Goal: Information Seeking & Learning: Learn about a topic

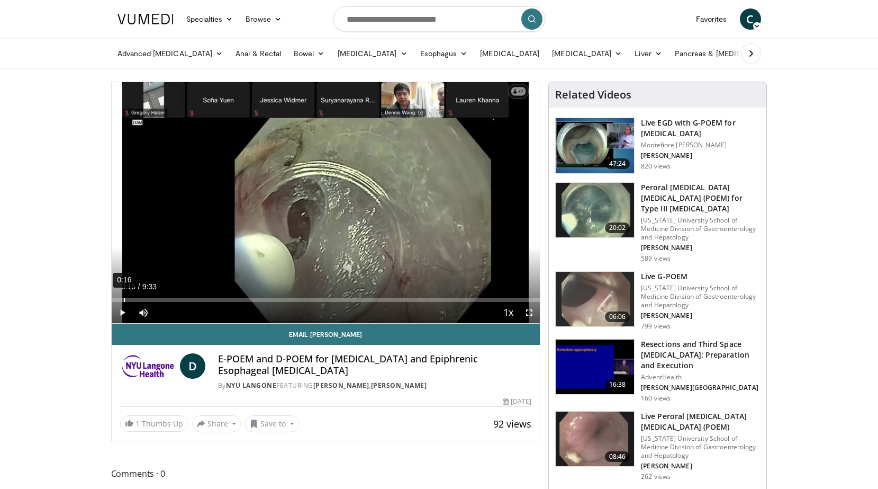
click at [124, 299] on div "0:16" at bounding box center [124, 300] width 1 height 4
click at [136, 295] on div "Loaded : 3.49% 0:32 0:32" at bounding box center [326, 297] width 429 height 10
click at [145, 295] on div "Loaded : 0.00% 0:32 0:44" at bounding box center [326, 297] width 429 height 10
click at [140, 298] on div "Progress Bar" at bounding box center [140, 300] width 1 height 4
click at [178, 296] on div "Loaded : 8.72% 0:48 1:29" at bounding box center [326, 297] width 429 height 10
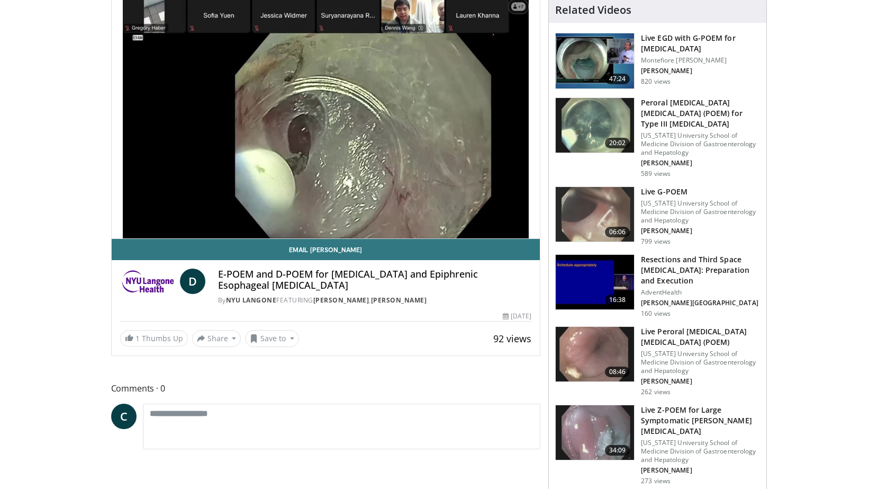
scroll to position [86, 0]
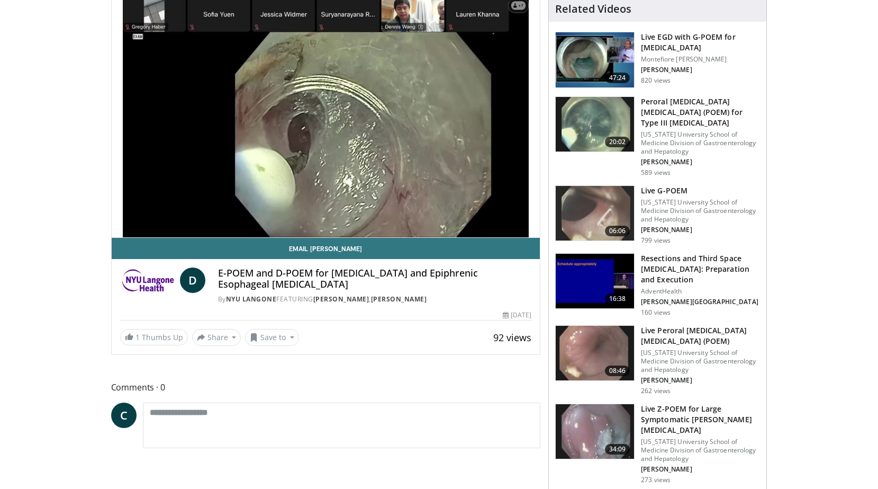
click at [609, 342] on img at bounding box center [595, 353] width 78 height 55
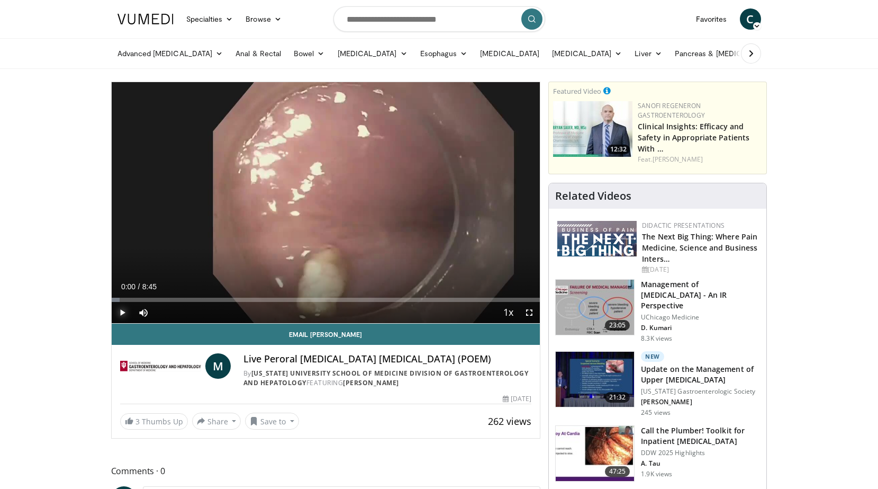
click at [118, 313] on span "Video Player" at bounding box center [122, 312] width 21 height 21
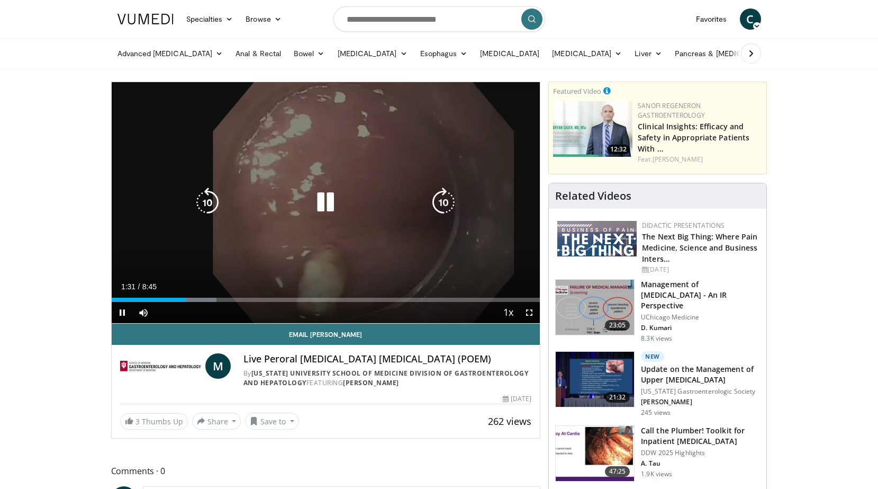
click at [325, 201] on icon "Video Player" at bounding box center [326, 202] width 30 height 30
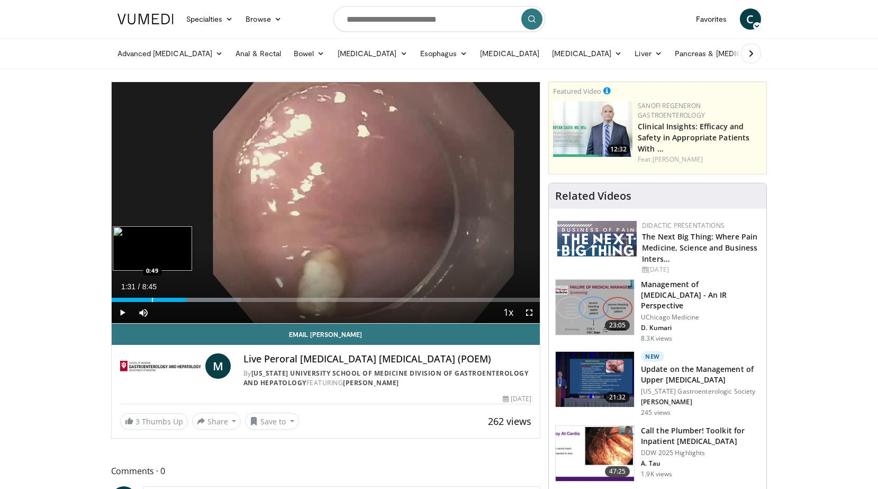
click at [151, 296] on div "Loaded : 30.19% 1:31 0:49" at bounding box center [326, 297] width 429 height 10
click at [121, 310] on span "Video Player" at bounding box center [122, 312] width 21 height 21
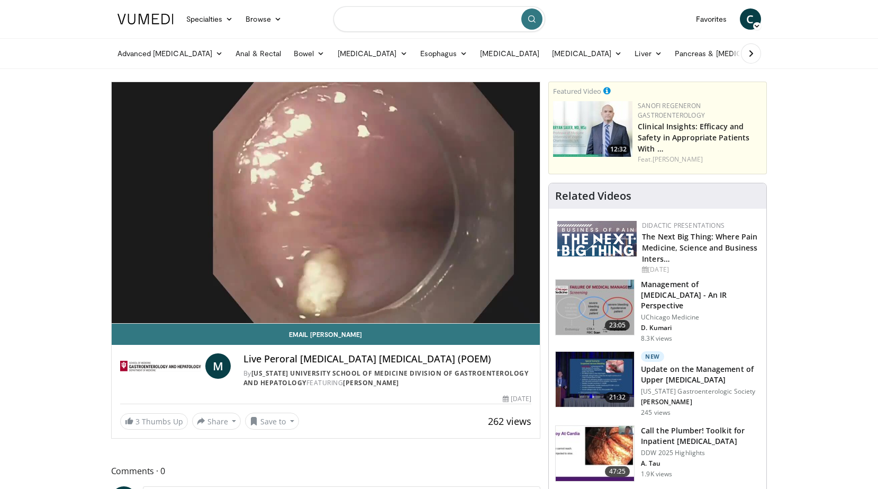
click at [379, 16] on input "Search topics, interventions" at bounding box center [440, 18] width 212 height 25
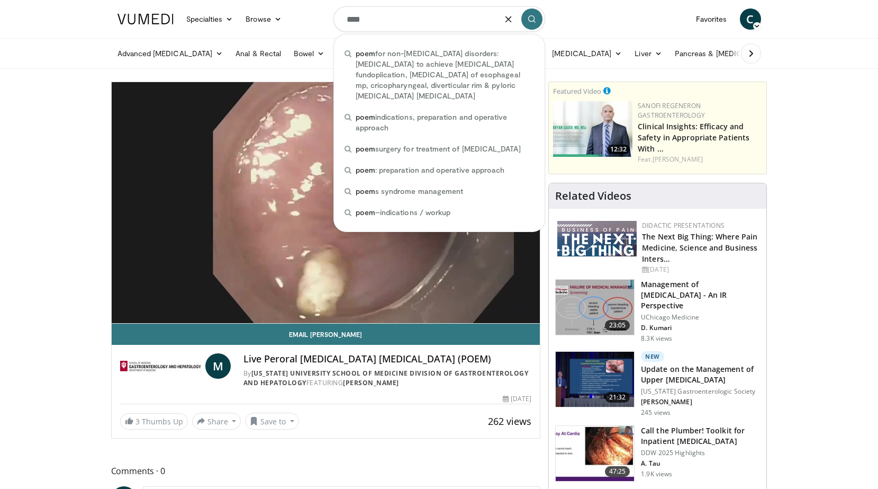
type input "****"
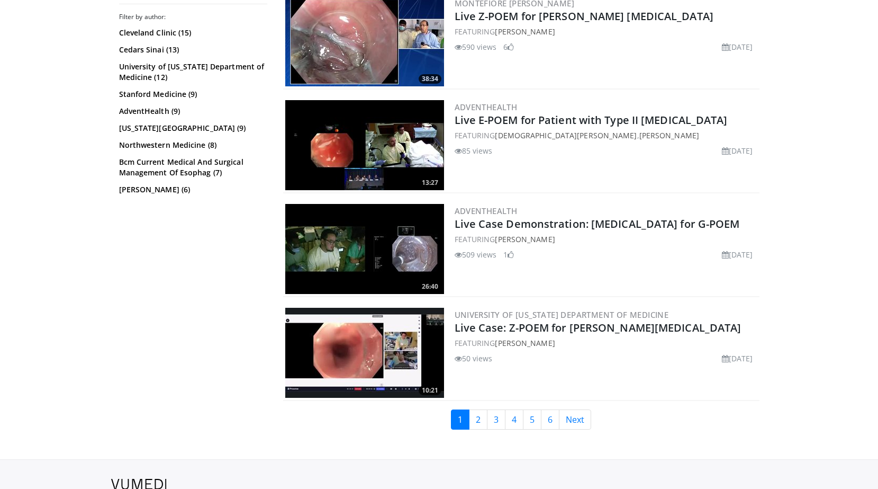
scroll to position [2408, 0]
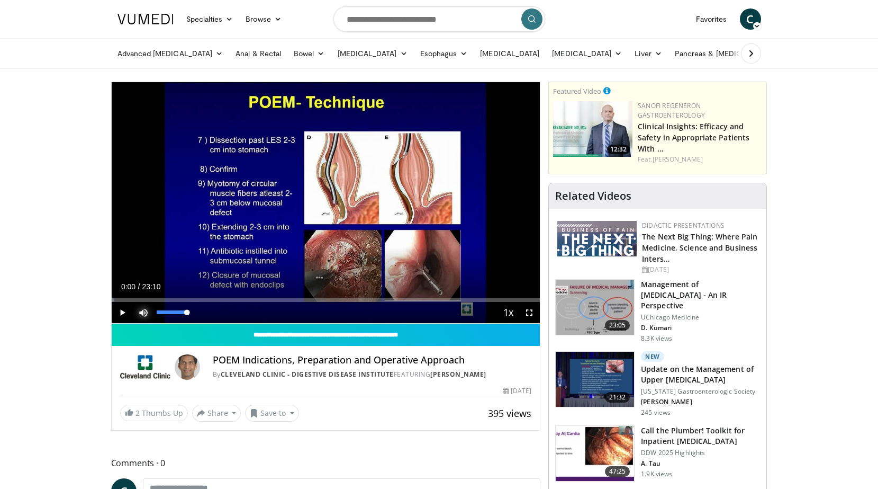
click at [146, 314] on span "Video Player" at bounding box center [143, 312] width 21 height 21
click at [120, 310] on span "Video Player" at bounding box center [122, 312] width 21 height 21
click at [132, 299] on div "Progress Bar" at bounding box center [132, 300] width 1 height 4
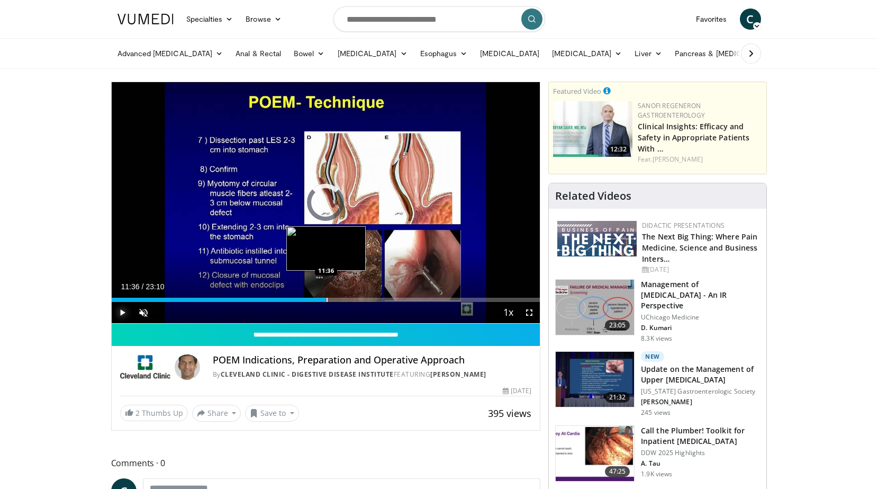
click at [327, 300] on div "Progress Bar" at bounding box center [327, 300] width 1 height 4
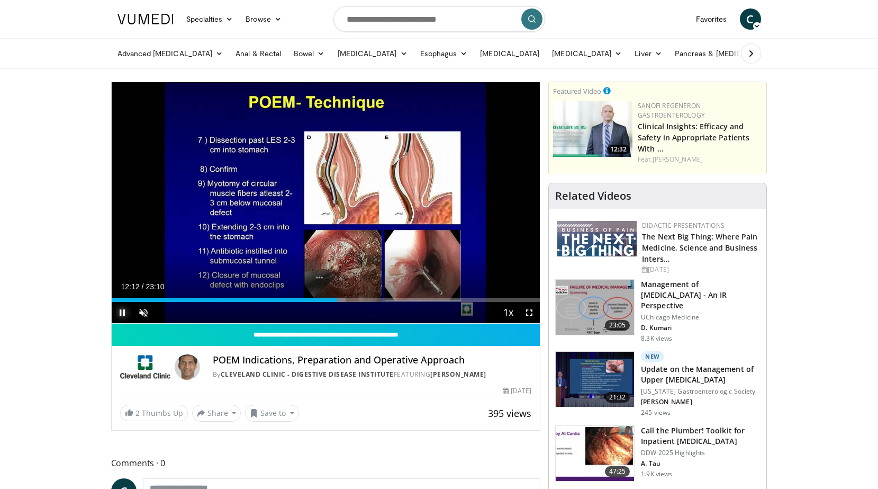
click at [122, 317] on span "Video Player" at bounding box center [122, 312] width 21 height 21
click at [119, 313] on span "Video Player" at bounding box center [122, 312] width 21 height 21
click at [345, 298] on div "Progress Bar" at bounding box center [345, 300] width 1 height 4
click at [356, 299] on div "Progress Bar" at bounding box center [356, 300] width 1 height 4
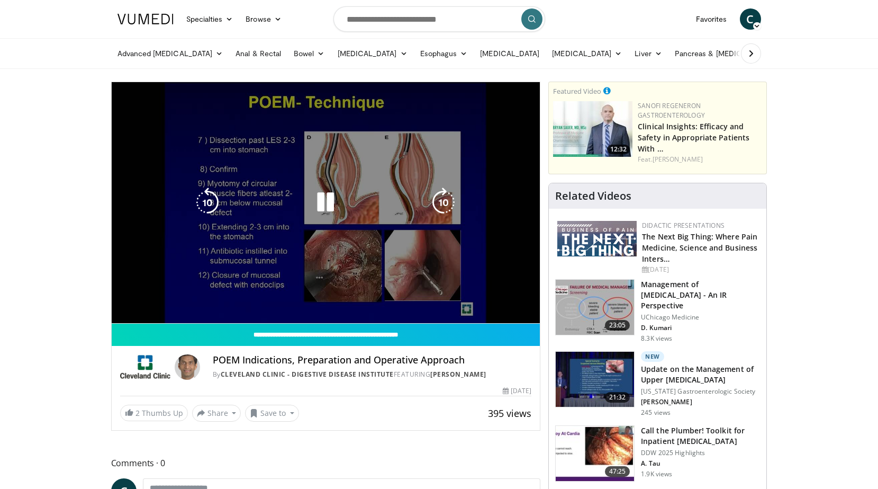
click at [340, 299] on video-js "**********" at bounding box center [326, 202] width 429 height 241
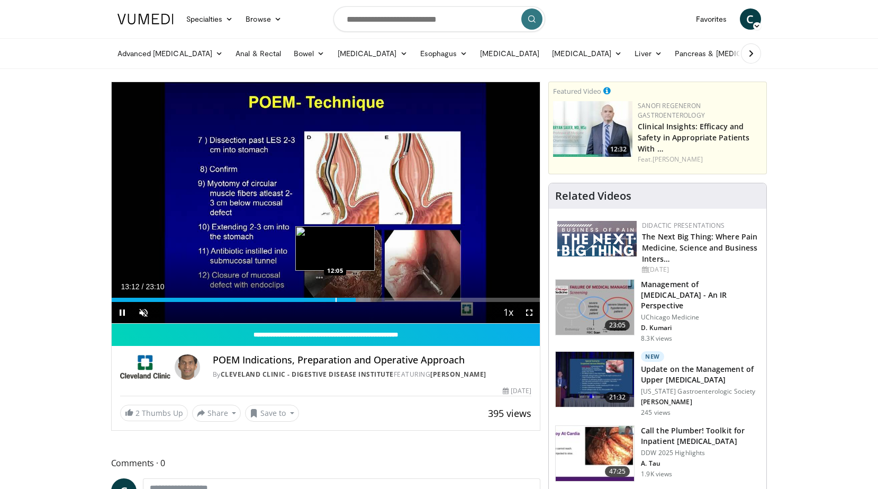
click at [336, 298] on div "Progress Bar" at bounding box center [336, 300] width 1 height 4
click at [327, 298] on div "Progress Bar" at bounding box center [327, 300] width 1 height 4
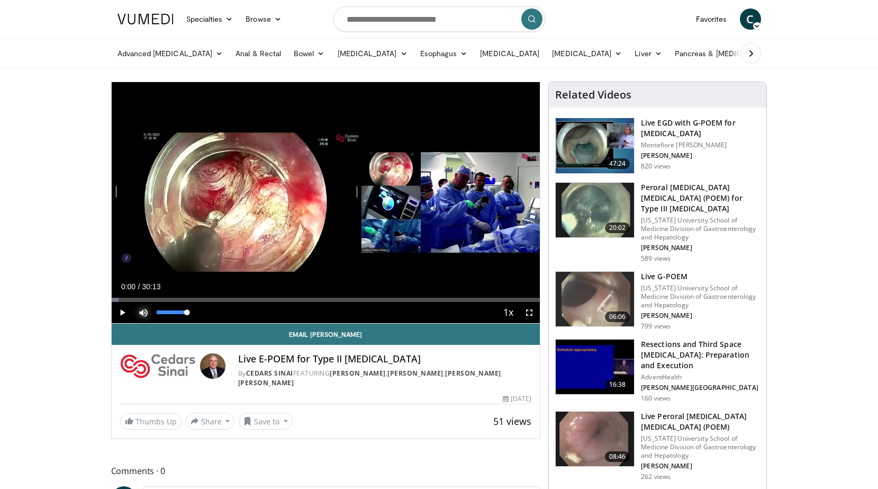
click at [145, 310] on span "Video Player" at bounding box center [143, 312] width 21 height 21
click at [120, 314] on span "Video Player" at bounding box center [122, 312] width 21 height 21
click at [121, 301] on div "Progress Bar" at bounding box center [121, 300] width 1 height 4
click at [151, 301] on div "Progress Bar" at bounding box center [151, 300] width 1 height 4
click at [157, 300] on div "Progress Bar" at bounding box center [157, 300] width 1 height 4
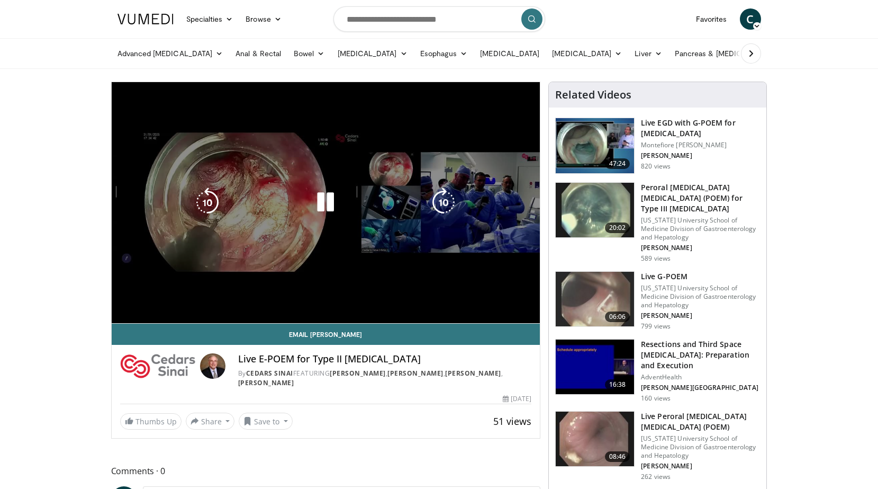
click at [181, 298] on div "10 seconds Tap to unmute" at bounding box center [326, 202] width 429 height 241
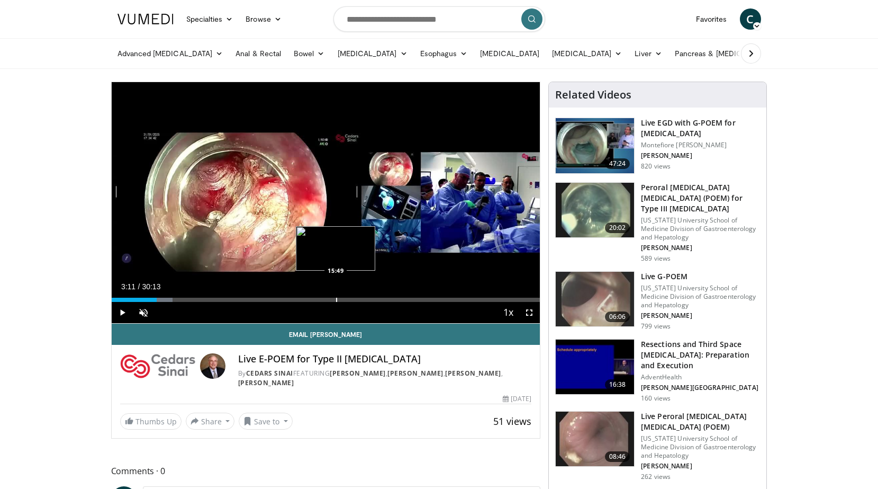
click at [336, 299] on div "Progress Bar" at bounding box center [336, 300] width 1 height 4
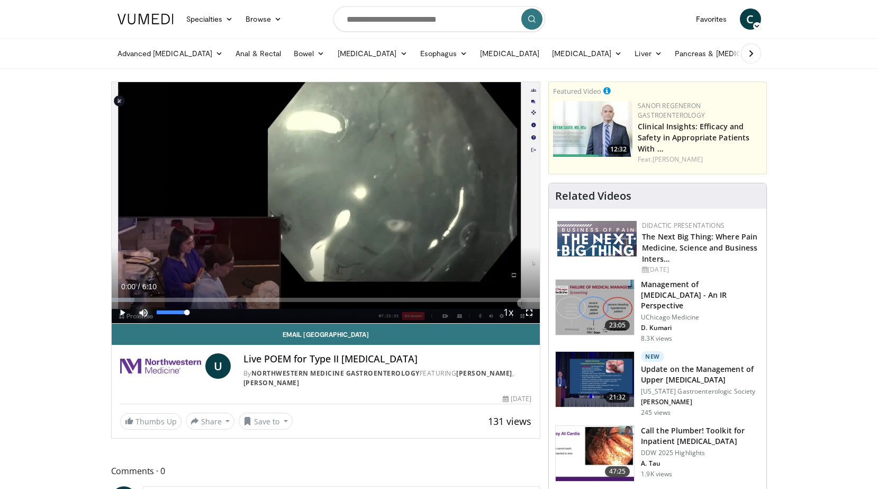
click at [142, 315] on span "Video Player" at bounding box center [143, 312] width 21 height 21
click at [118, 311] on span "Video Player" at bounding box center [122, 312] width 21 height 21
click at [131, 298] on div "Progress Bar" at bounding box center [131, 300] width 1 height 4
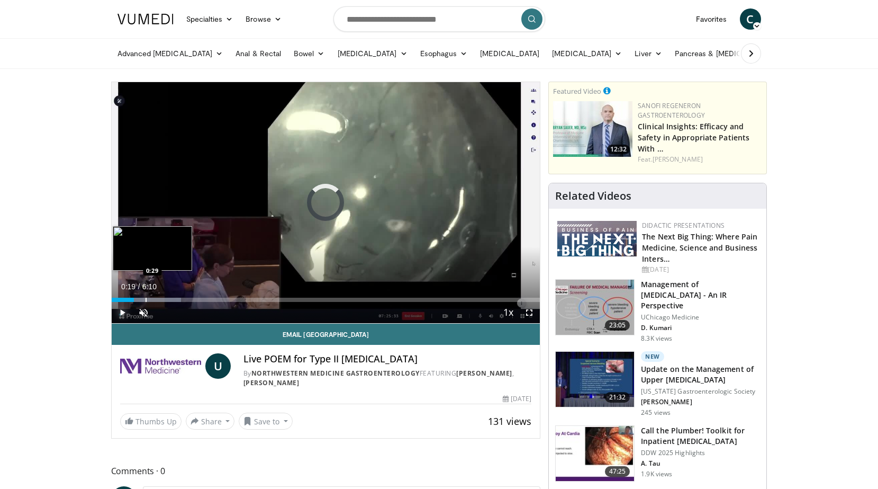
click at [146, 300] on div "Progress Bar" at bounding box center [146, 300] width 1 height 4
click at [156, 300] on div "Progress Bar" at bounding box center [156, 300] width 1 height 4
click at [170, 300] on div "Progress Bar" at bounding box center [170, 300] width 1 height 4
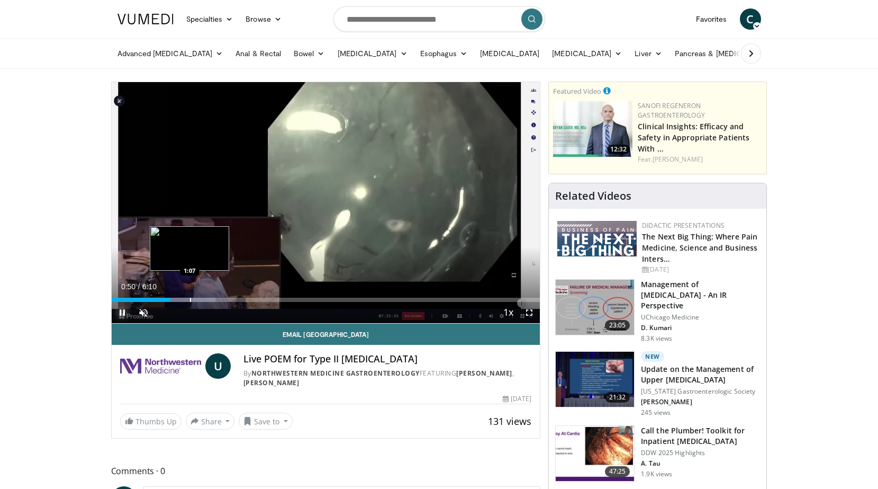
click at [190, 300] on div "Progress Bar" at bounding box center [190, 300] width 1 height 4
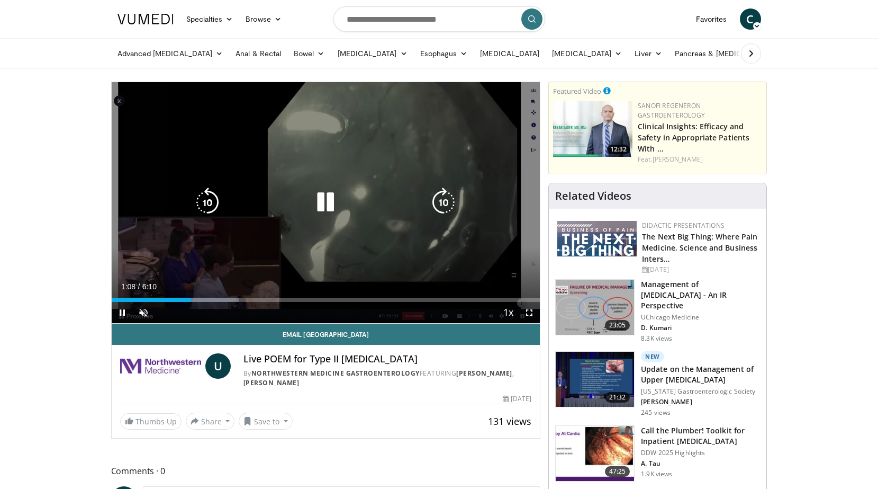
click at [208, 301] on div "10 seconds Tap to unmute" at bounding box center [326, 202] width 429 height 241
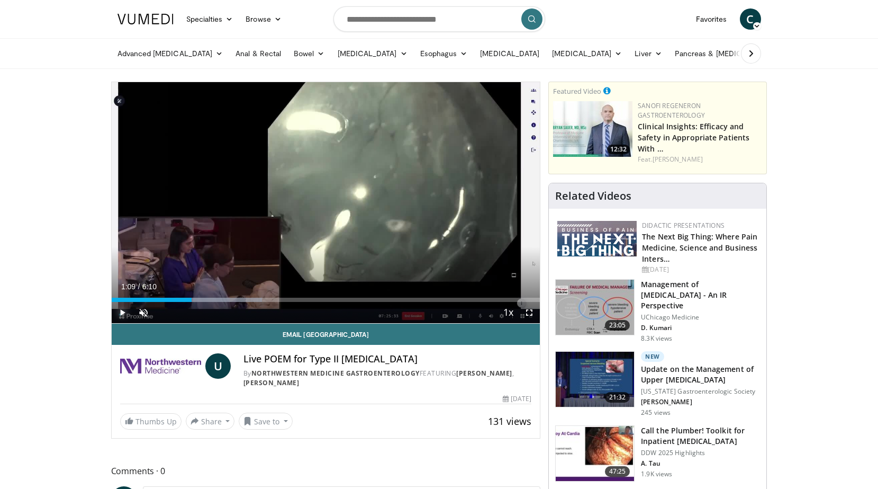
click at [115, 309] on span "Video Player" at bounding box center [122, 312] width 21 height 21
click at [209, 295] on div "Loaded : 35.14% 1:24 1:24" at bounding box center [326, 297] width 429 height 10
click at [234, 295] on div "Loaded : 37.52% 1:45 1:45" at bounding box center [326, 297] width 429 height 10
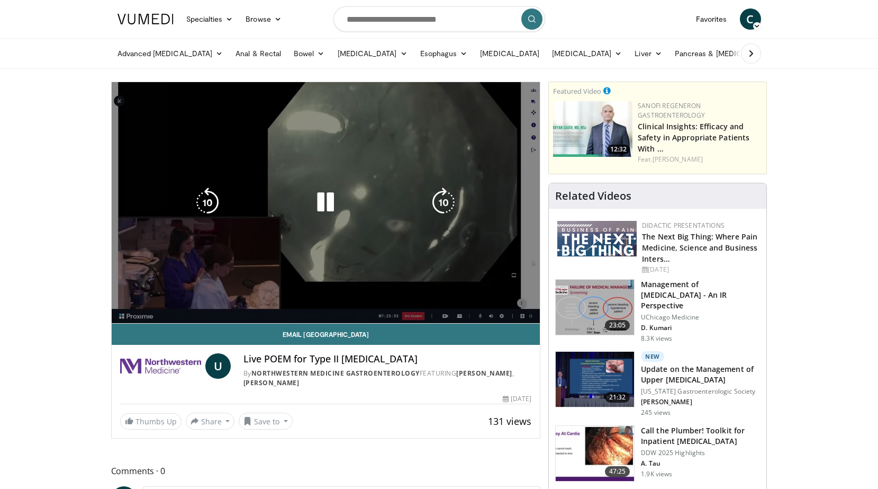
click at [253, 297] on video-js "**********" at bounding box center [326, 202] width 429 height 241
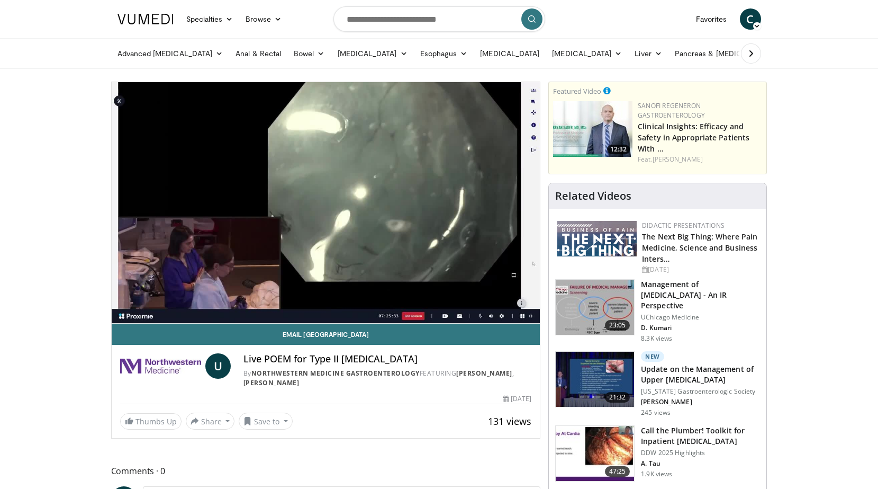
click at [277, 319] on div "Loaded : 43.24% 1:46 1:45" at bounding box center [326, 321] width 429 height 4
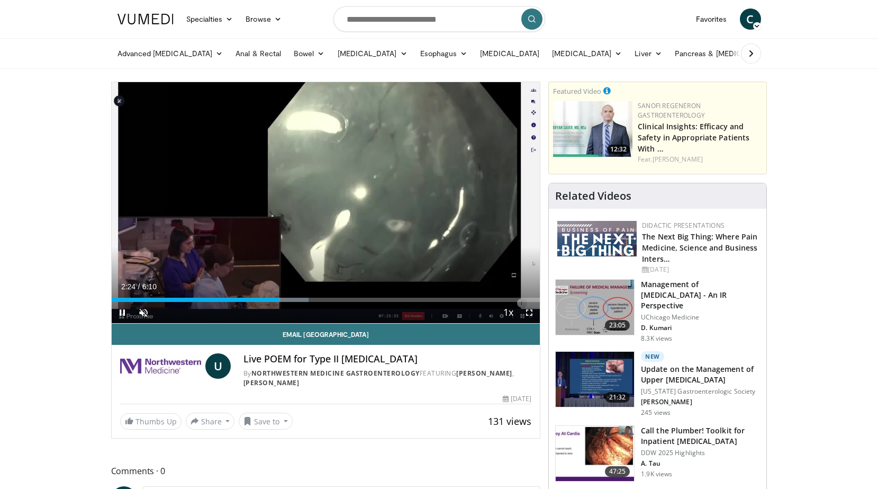
click at [314, 302] on div "Current Time 2:24 / Duration 6:10 Pause Skip Backward Skip Forward Unmute 0% Lo…" at bounding box center [326, 312] width 429 height 21
click at [305, 298] on div "Progress Bar" at bounding box center [305, 300] width 1 height 4
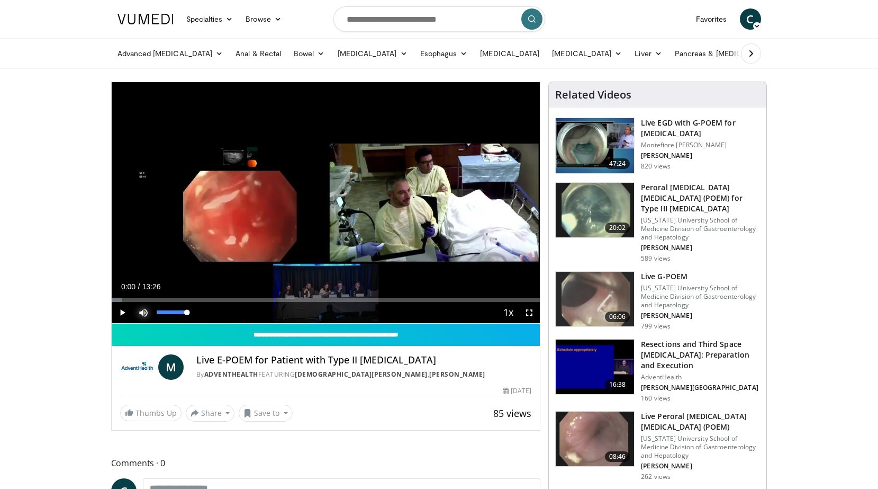
click at [146, 308] on span "Video Player" at bounding box center [143, 312] width 21 height 21
